Goal: Check status

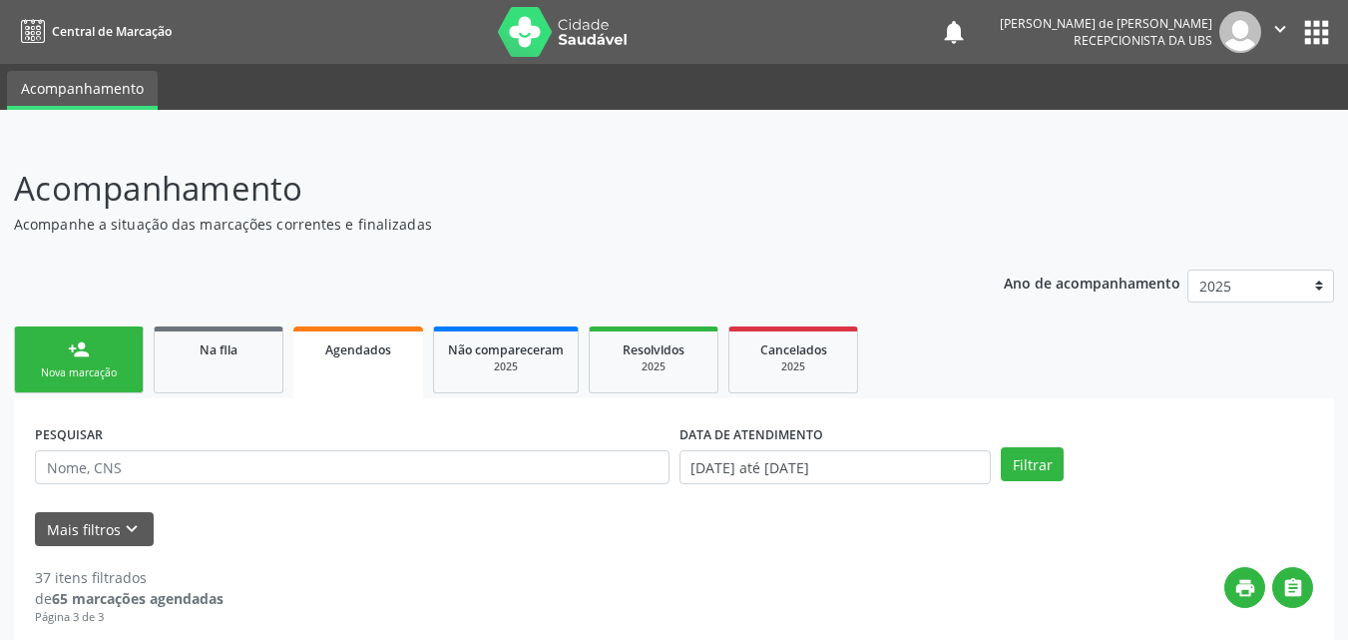
click at [358, 582] on div "print " at bounding box center [769, 596] width 1090 height 59
click at [212, 372] on link "Na fila" at bounding box center [219, 359] width 130 height 67
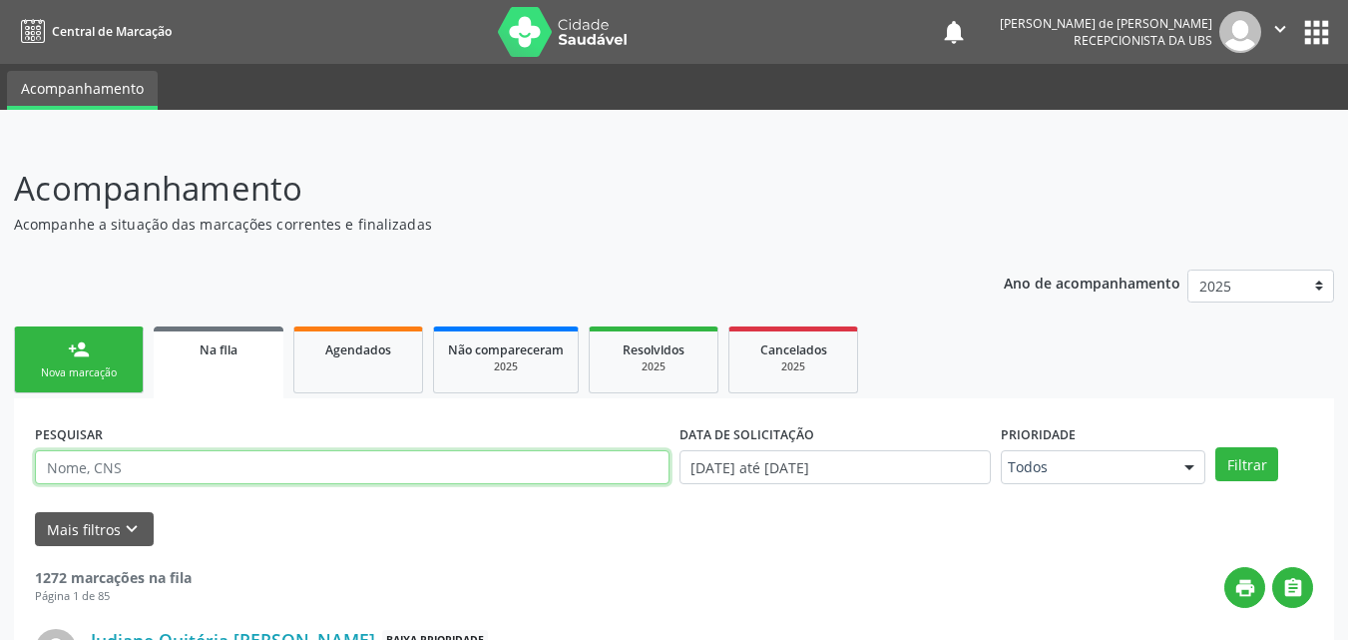
click at [116, 465] on input "text" at bounding box center [352, 467] width 635 height 34
type input "j"
click at [1216, 447] on button "Filtrar" at bounding box center [1247, 464] width 63 height 34
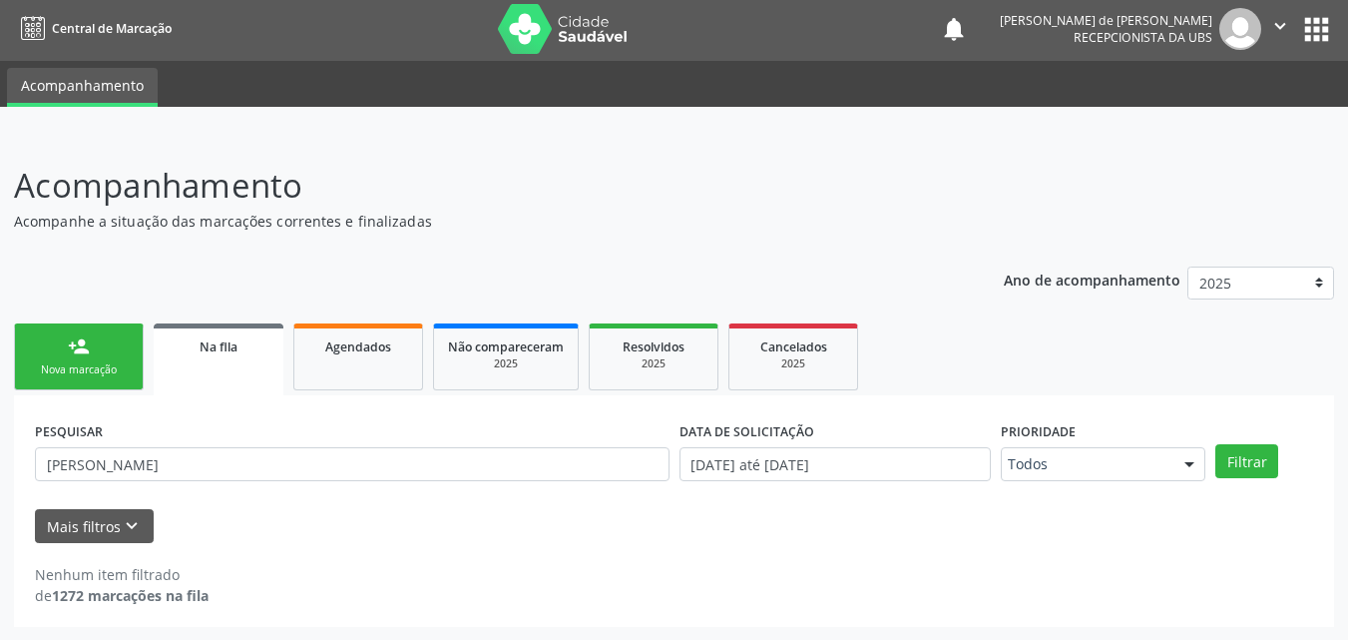
scroll to position [4, 0]
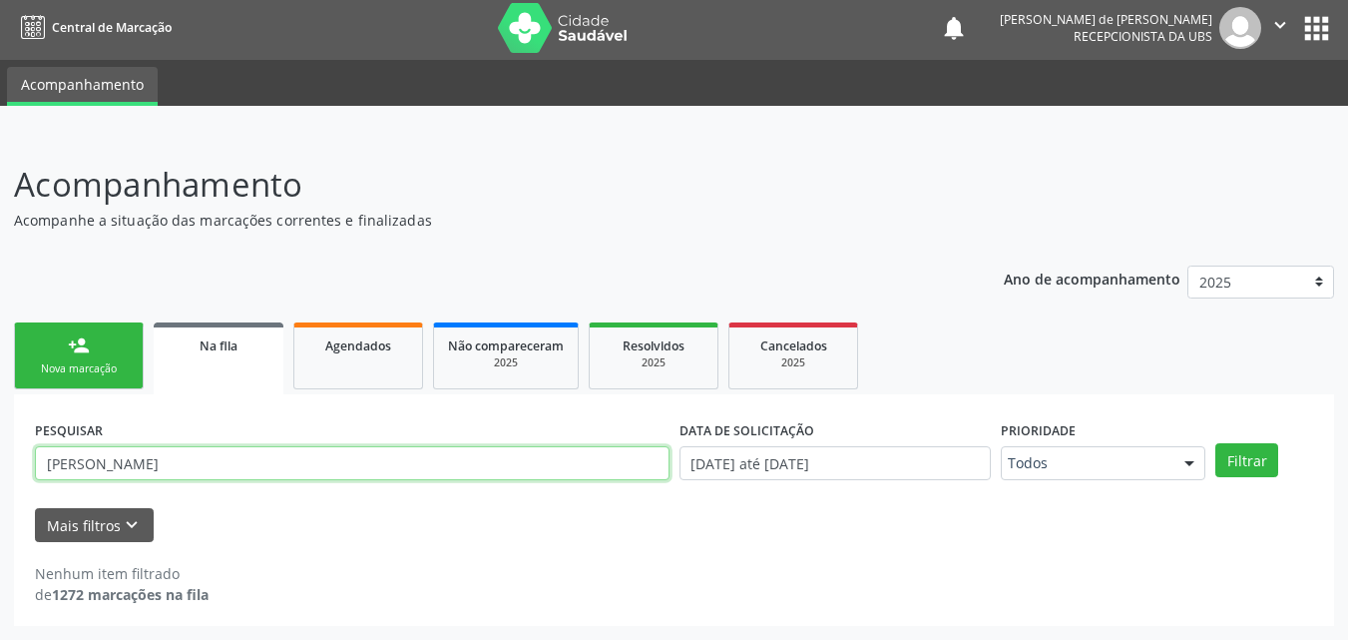
click at [73, 456] on input "[PERSON_NAME]" at bounding box center [352, 463] width 635 height 34
type input "[PERSON_NAME]"
click at [1216, 443] on button "Filtrar" at bounding box center [1247, 460] width 63 height 34
drag, startPoint x: 112, startPoint y: 450, endPoint x: 15, endPoint y: 435, distance: 98.0
click at [16, 437] on div "PESQUISAR [PERSON_NAME] DATA DE SOLICITAÇÃO [DATE] até [DATE] Prioridade Todos …" at bounding box center [674, 510] width 1320 height 232
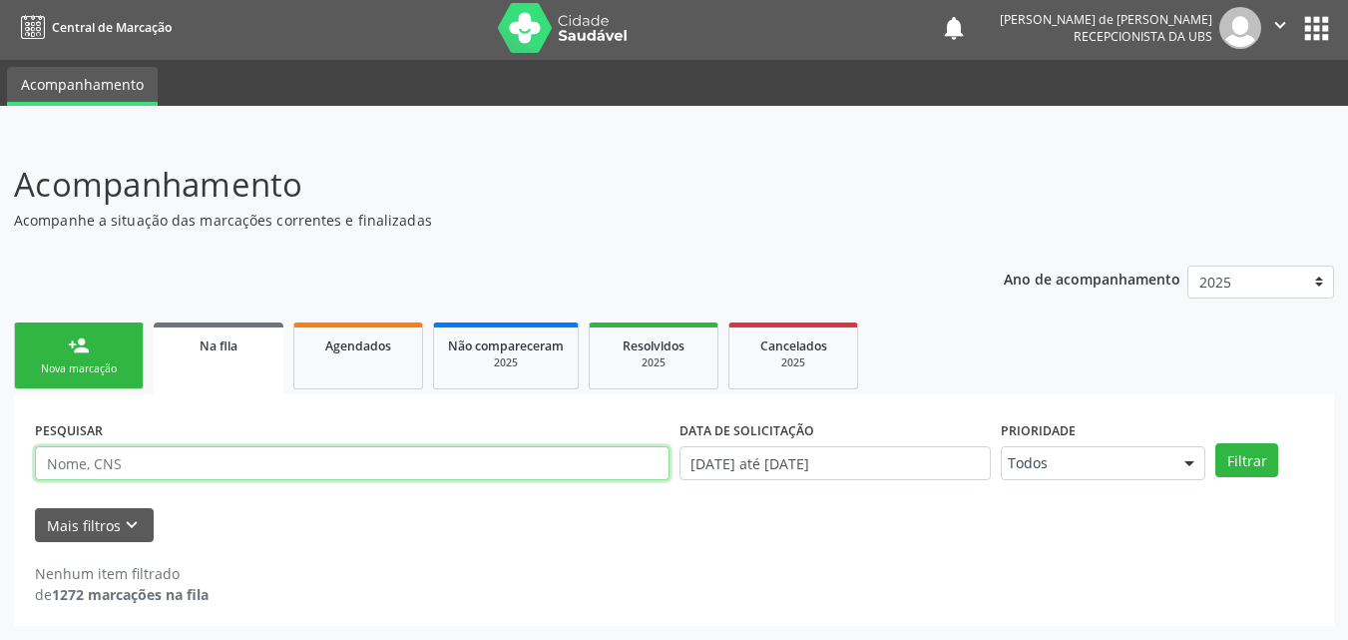
type input "V"
paste input "703407265881511"
type input "703407265881511"
click at [1216, 443] on button "Filtrar" at bounding box center [1247, 460] width 63 height 34
drag, startPoint x: 239, startPoint y: 467, endPoint x: 42, endPoint y: 487, distance: 197.6
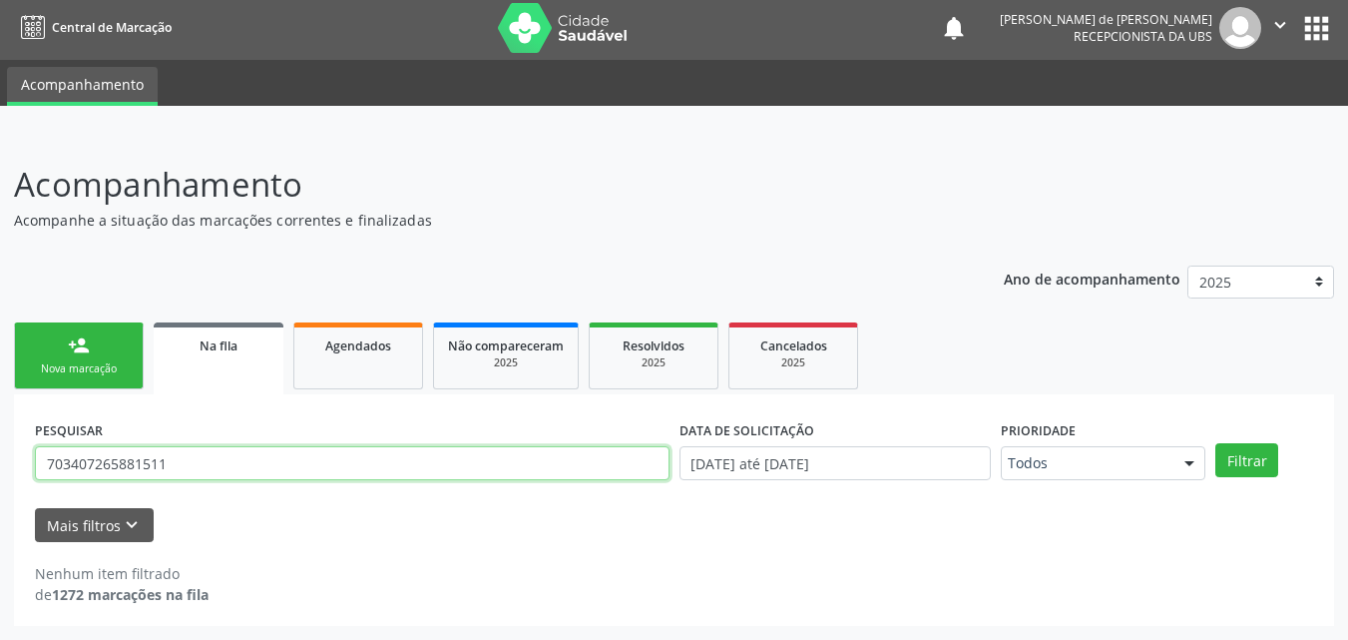
click at [42, 487] on div "PESQUISAR 703407265881511" at bounding box center [352, 454] width 645 height 78
paste input "[PERSON_NAME]"
type input "[PERSON_NAME]"
click at [1216, 443] on button "Filtrar" at bounding box center [1247, 460] width 63 height 34
